Goal: Task Accomplishment & Management: Manage account settings

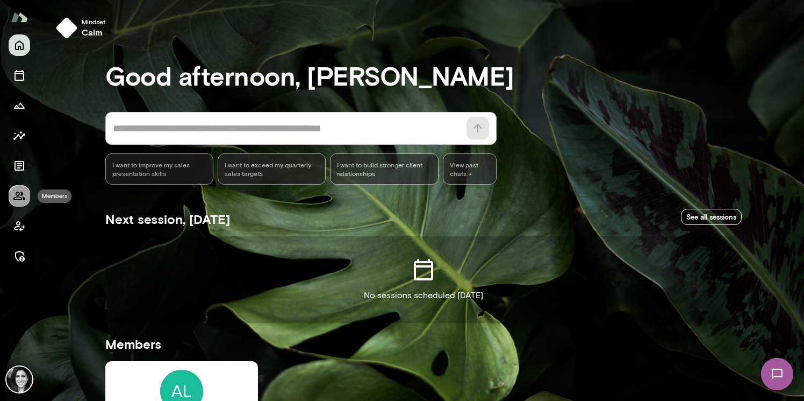
click at [16, 191] on icon "Members" at bounding box center [19, 195] width 13 height 13
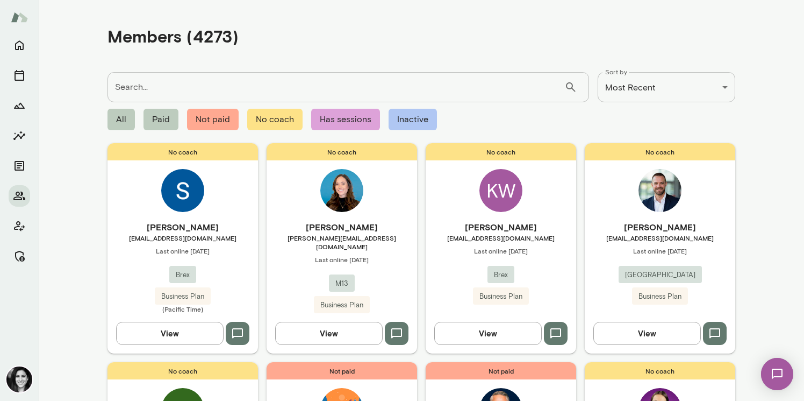
click at [213, 200] on div "No coach Sumit Mallick smallick@brex.com Last online August 25 Brex Business Pl…" at bounding box center [183, 248] width 151 height 210
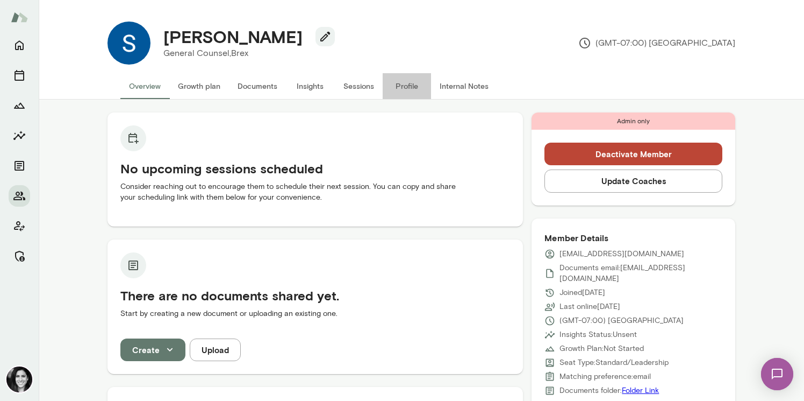
click at [401, 80] on button "Profile" at bounding box center [407, 86] width 48 height 26
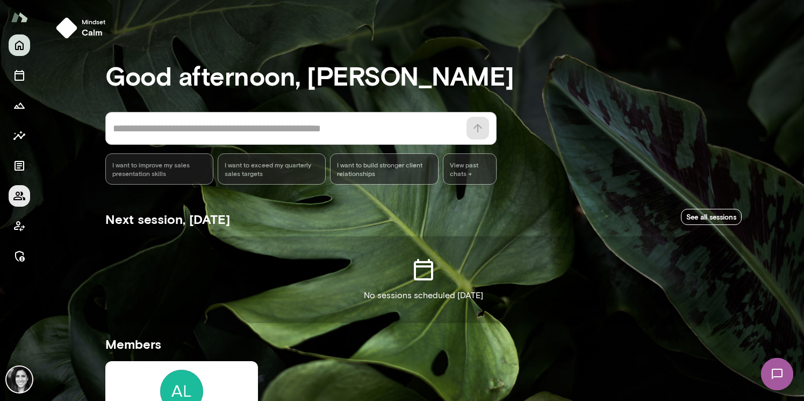
click at [26, 194] on button "Members" at bounding box center [20, 196] width 22 height 22
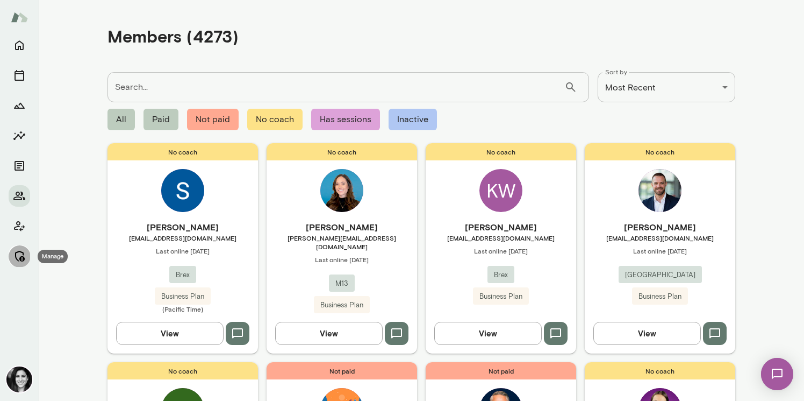
click at [14, 260] on icon "Manage" at bounding box center [19, 256] width 13 height 13
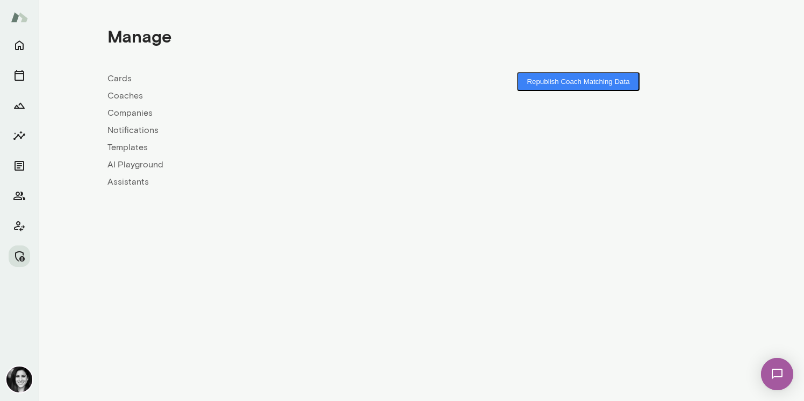
click at [134, 92] on link "Coaches" at bounding box center [265, 95] width 314 height 13
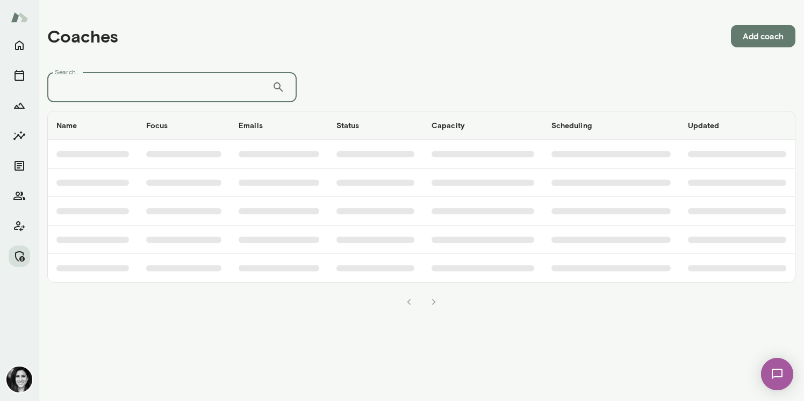
click at [134, 92] on input "Search..." at bounding box center [159, 87] width 225 height 30
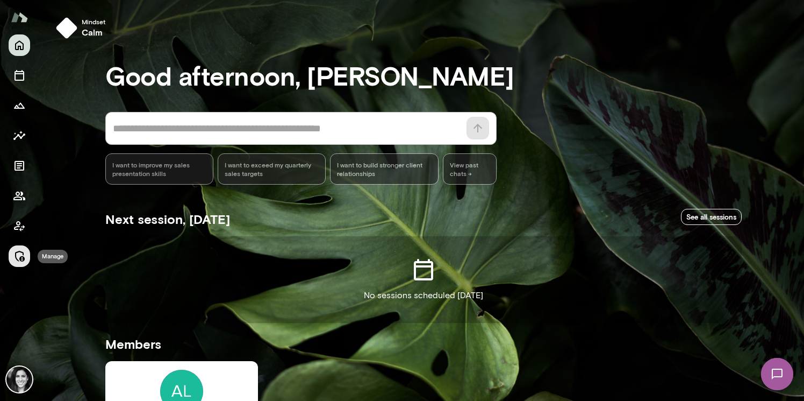
click at [17, 253] on icon "Manage" at bounding box center [19, 256] width 13 height 13
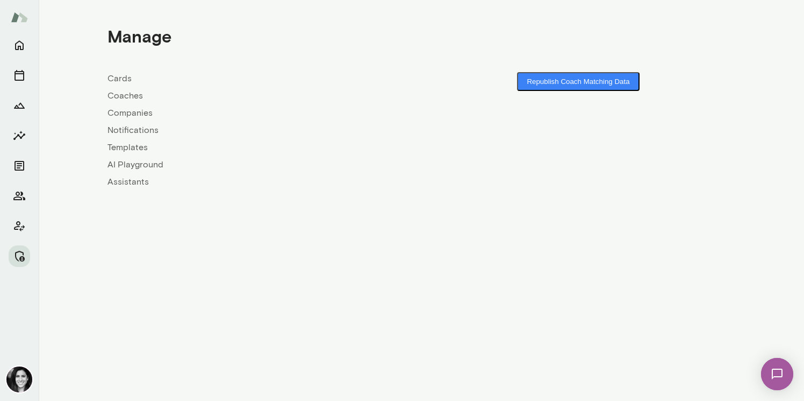
click at [125, 96] on link "Coaches" at bounding box center [265, 95] width 314 height 13
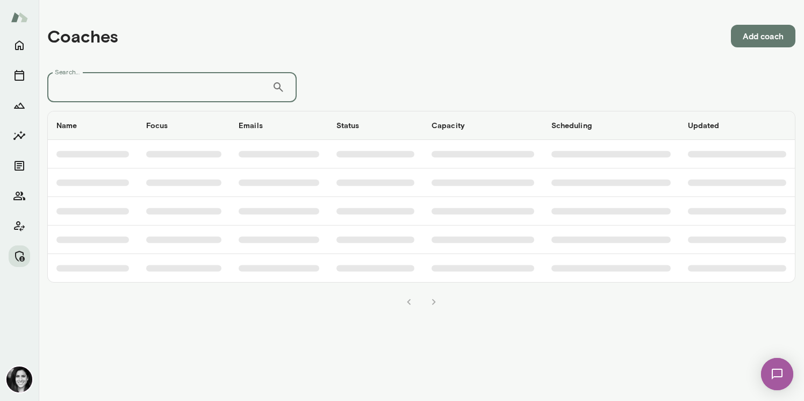
click at [125, 96] on input "Search..." at bounding box center [159, 87] width 225 height 30
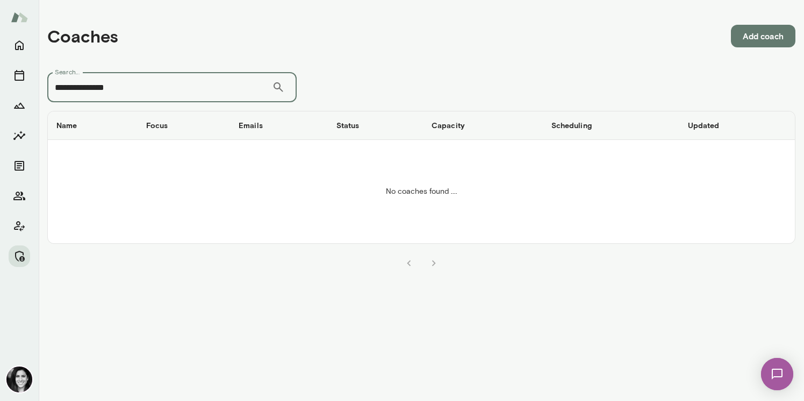
click at [76, 91] on input "**********" at bounding box center [159, 87] width 225 height 30
click at [90, 90] on input "**********" at bounding box center [159, 87] width 225 height 30
click at [125, 90] on input "**********" at bounding box center [159, 87] width 225 height 30
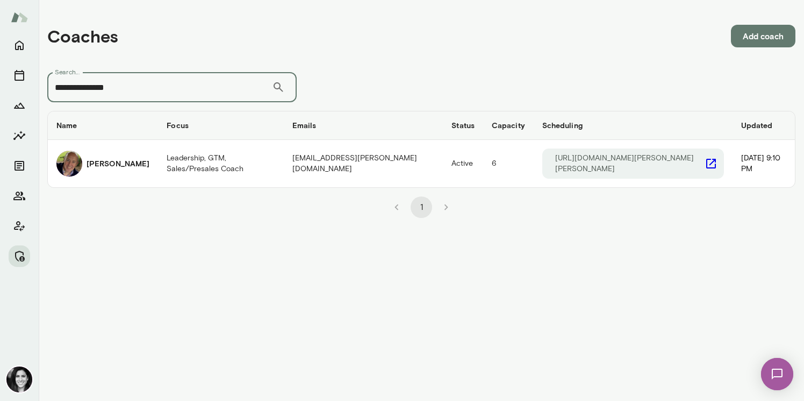
type input "**********"
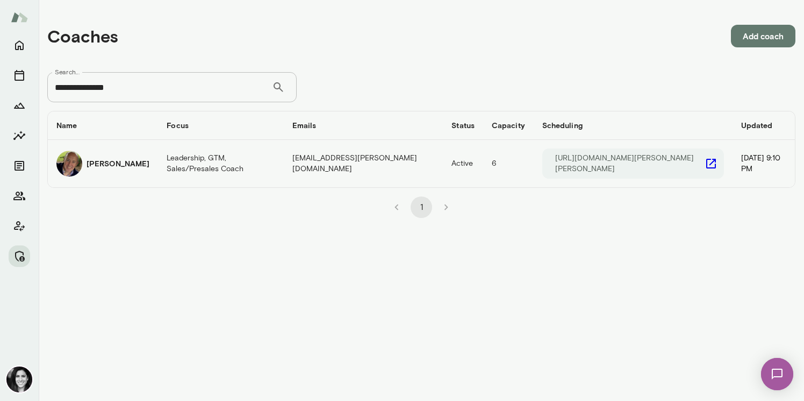
click at [133, 158] on h6 "[PERSON_NAME]" at bounding box center [118, 163] width 63 height 11
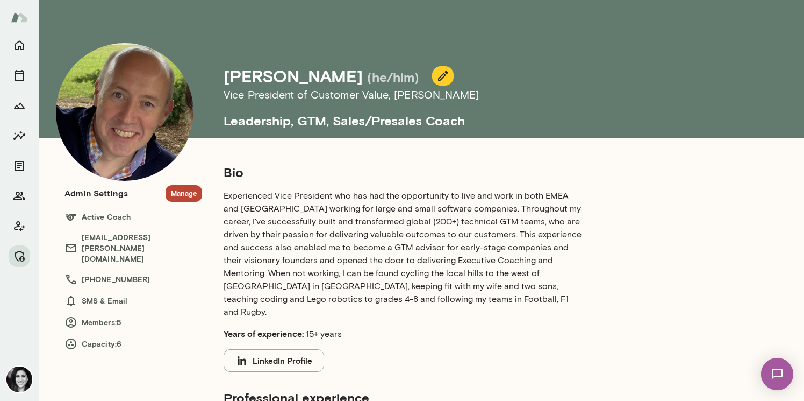
click at [164, 205] on section "Admin Settings Manage Active Coach [EMAIL_ADDRESS][PERSON_NAME][DOMAIN_NAME] [P…" at bounding box center [134, 267] width 138 height 165
click at [190, 195] on button "Manage" at bounding box center [184, 193] width 37 height 17
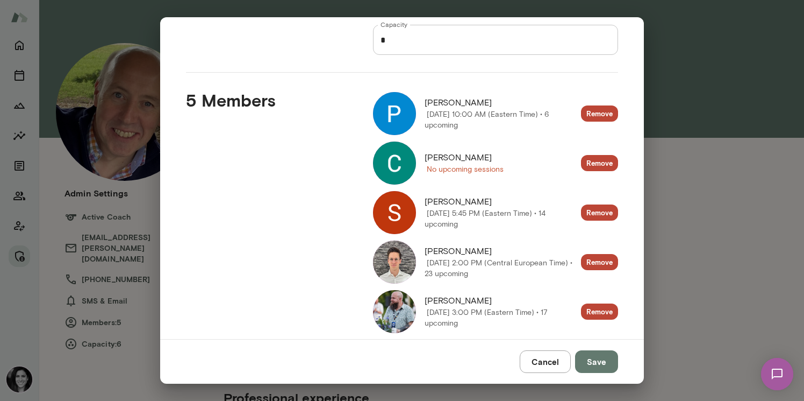
scroll to position [118, 0]
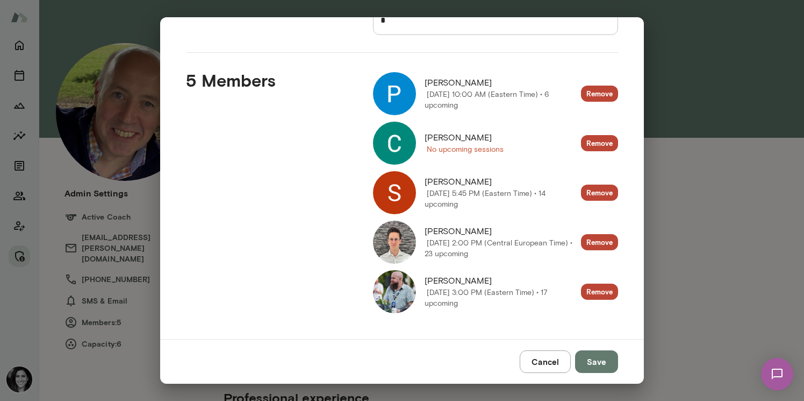
click at [395, 301] on img at bounding box center [394, 291] width 43 height 43
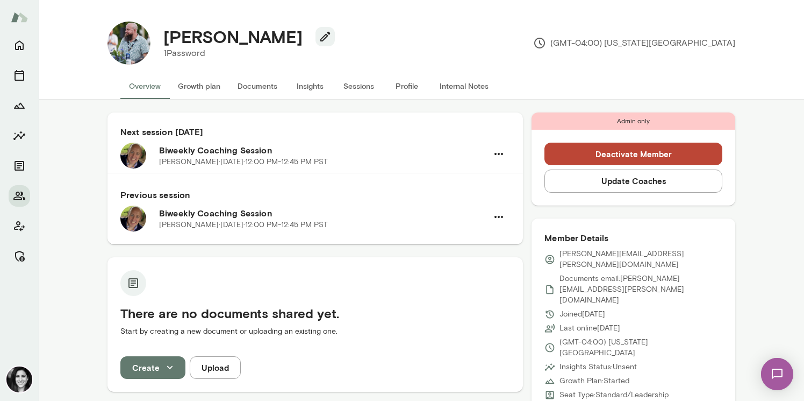
click at [362, 88] on button "Sessions" at bounding box center [358, 86] width 48 height 26
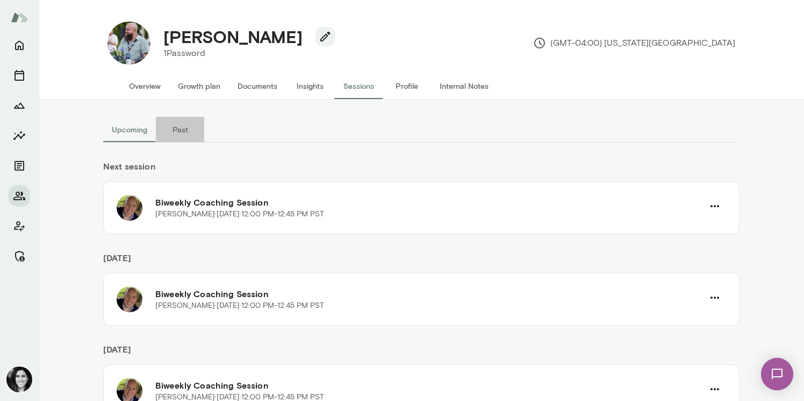
click at [174, 129] on button "Past" at bounding box center [180, 130] width 48 height 26
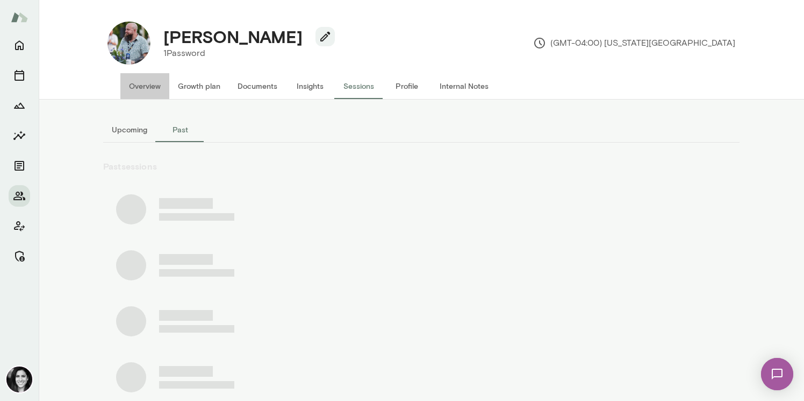
click at [141, 86] on button "Overview" at bounding box center [144, 86] width 49 height 26
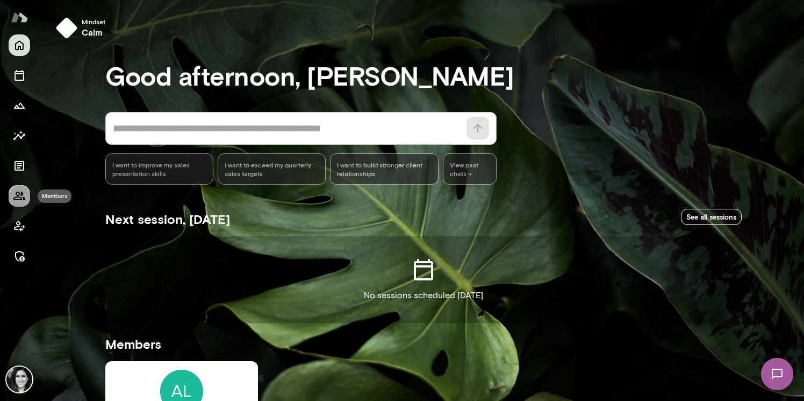
click at [22, 203] on button "Members" at bounding box center [20, 196] width 22 height 22
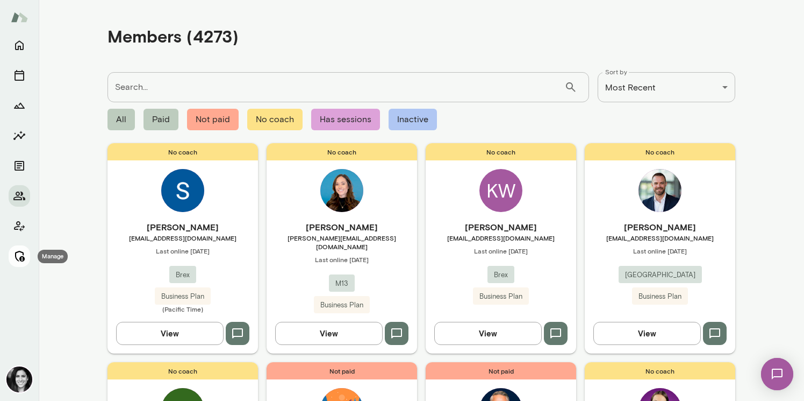
click at [19, 258] on icon "Manage" at bounding box center [20, 256] width 10 height 11
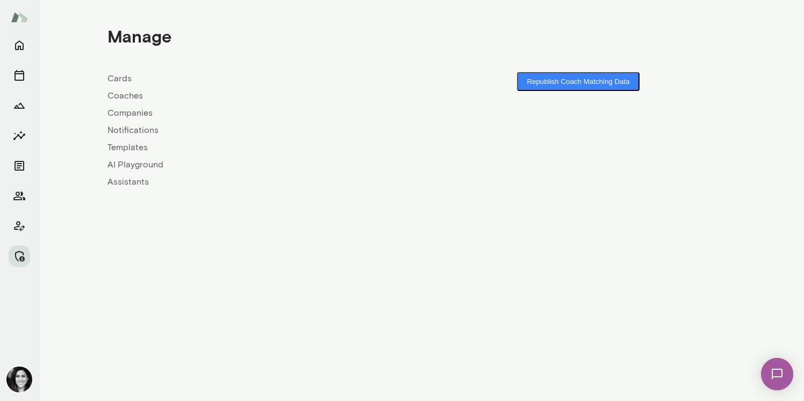
click at [131, 99] on link "Coaches" at bounding box center [265, 95] width 314 height 13
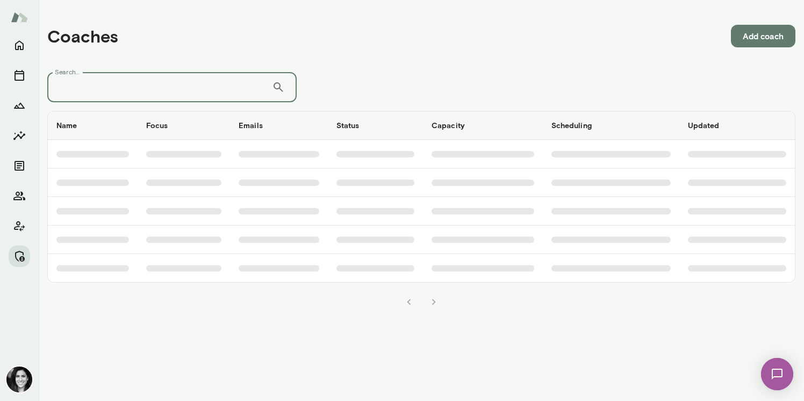
click at [131, 99] on input "Search..." at bounding box center [159, 87] width 225 height 30
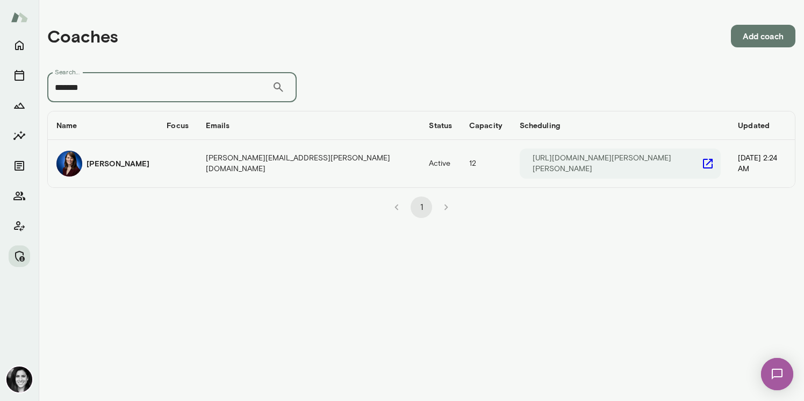
type input "*******"
click at [120, 158] on h6 "Julie Rollauer" at bounding box center [118, 163] width 63 height 11
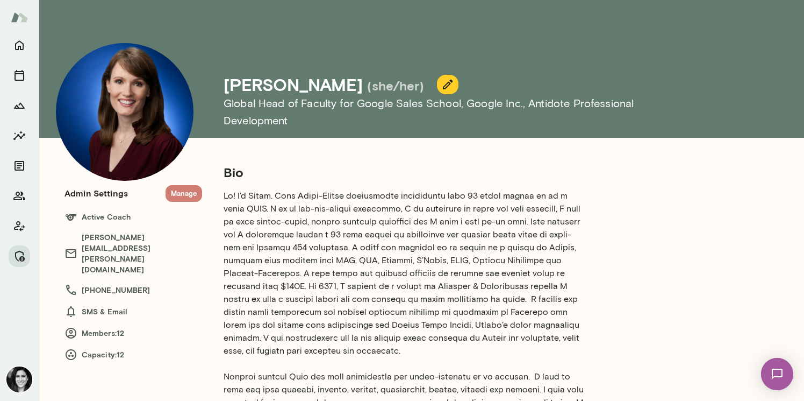
click at [195, 201] on button "Manage" at bounding box center [184, 193] width 37 height 17
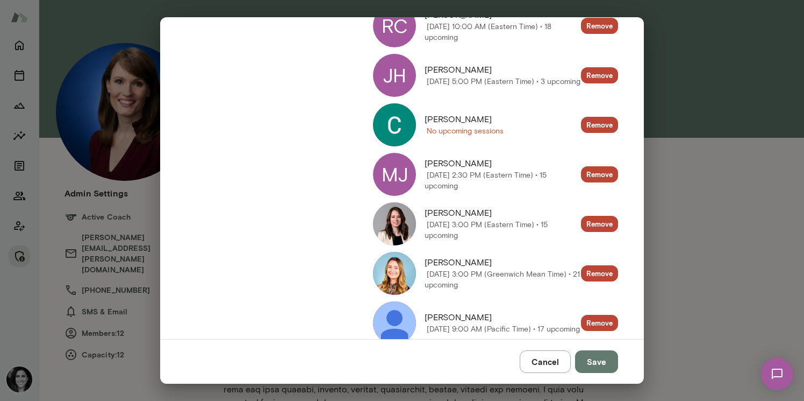
scroll to position [338, 0]
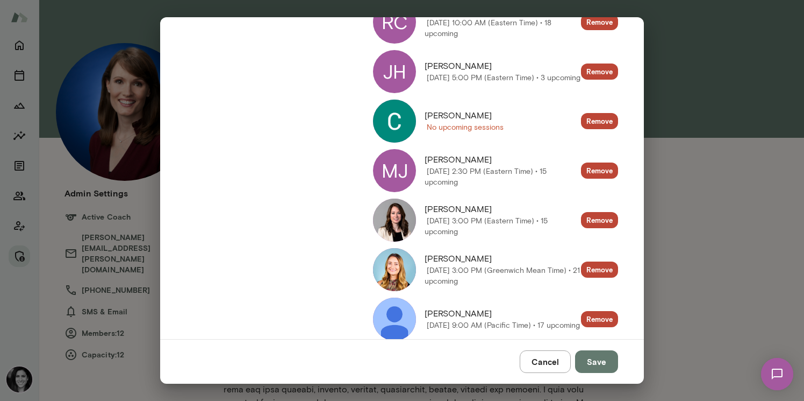
click at [404, 134] on img at bounding box center [394, 120] width 43 height 43
